Goal: Transaction & Acquisition: Download file/media

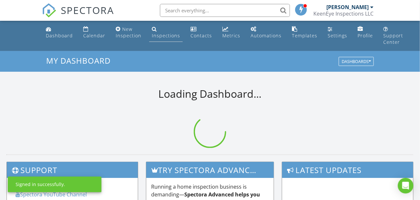
click at [165, 36] on div "Inspections" at bounding box center [166, 35] width 28 height 6
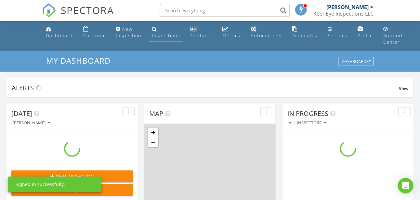
scroll to position [602, 430]
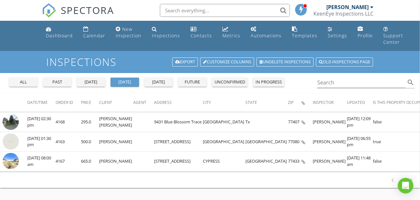
click at [79, 82] on div "yesterday" at bounding box center [90, 82] width 23 height 6
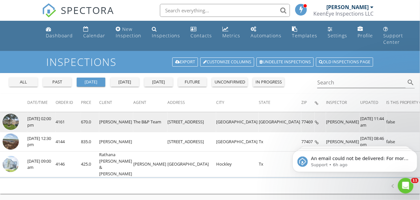
click at [12, 117] on img at bounding box center [11, 122] width 16 height 16
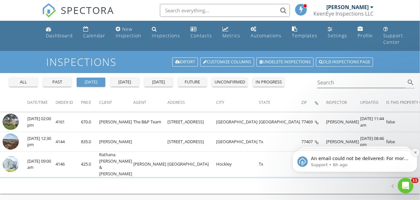
click at [413, 152] on icon "Dismiss notification" at bounding box center [415, 152] width 4 height 4
click at [414, 152] on icon "Dismiss notification" at bounding box center [415, 152] width 3 height 3
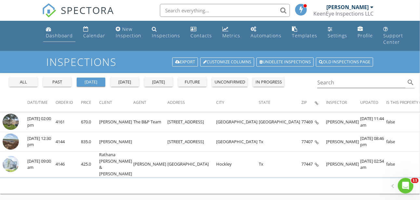
click at [51, 32] on div "Dashboard" at bounding box center [59, 35] width 27 height 6
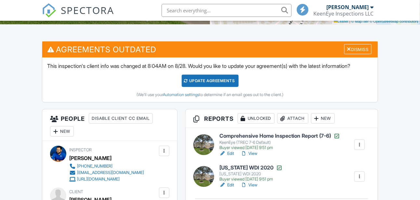
scroll to position [227, 0]
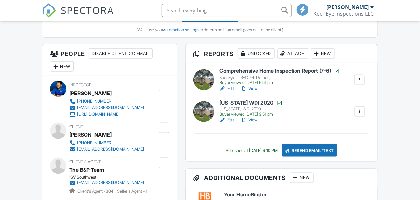
click at [358, 79] on div at bounding box center [359, 80] width 6 height 6
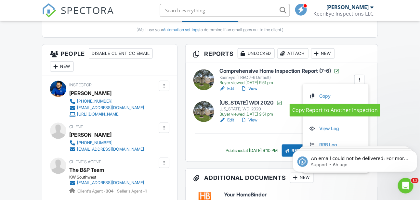
scroll to position [0, 0]
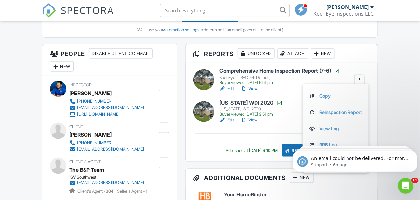
click at [296, 72] on h6 "Comprehensive Home Inspection Report (7-6)" at bounding box center [279, 71] width 121 height 6
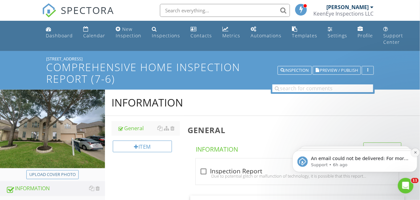
click at [414, 153] on icon "Dismiss notification" at bounding box center [415, 152] width 2 height 2
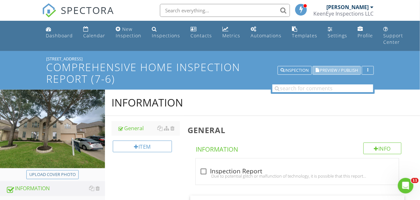
click at [344, 70] on span "Preview / Publish" at bounding box center [339, 70] width 38 height 4
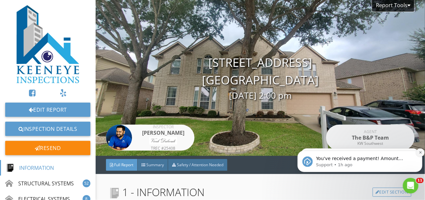
click at [420, 154] on button "Dismiss notification" at bounding box center [420, 152] width 8 height 8
click at [420, 154] on button "Dismiss notification" at bounding box center [420, 152] width 7 height 7
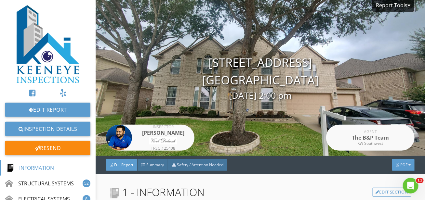
click at [401, 168] on div "PDF" at bounding box center [403, 165] width 22 height 12
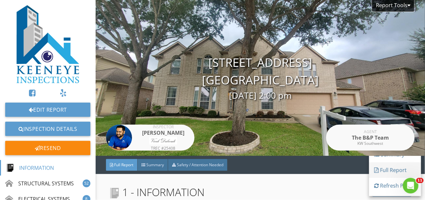
click at [388, 171] on div "Full Report" at bounding box center [395, 170] width 42 height 8
